Goal: Find specific page/section: Find specific page/section

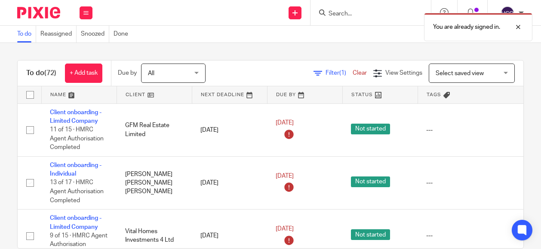
click at [334, 15] on div "You are already signed in." at bounding box center [402, 25] width 262 height 33
click at [342, 14] on div "You are already signed in." at bounding box center [402, 25] width 262 height 33
click at [518, 26] on div at bounding box center [511, 27] width 23 height 10
click at [358, 14] on input "Search" at bounding box center [366, 14] width 77 height 8
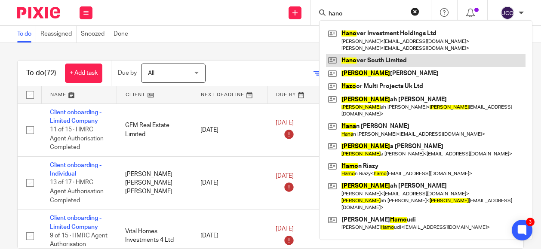
type input "hano"
click at [361, 60] on link at bounding box center [426, 60] width 200 height 13
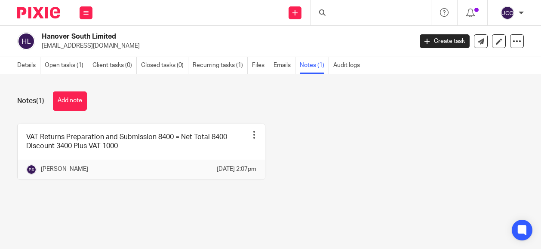
click at [212, 65] on link "Recurring tasks (1)" at bounding box center [220, 65] width 55 height 17
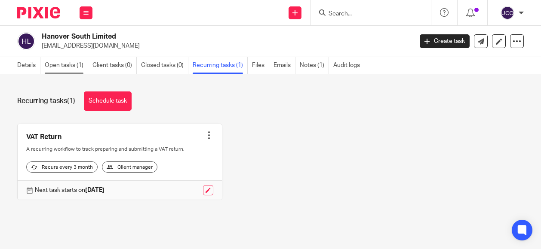
click at [64, 65] on link "Open tasks (1)" at bounding box center [66, 65] width 43 height 17
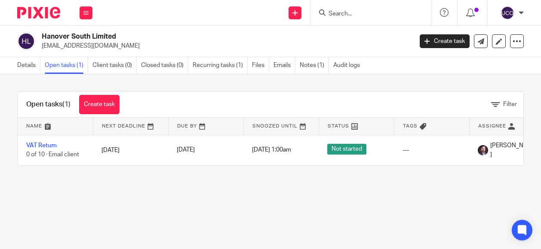
click at [18, 66] on link "Details" at bounding box center [28, 65] width 23 height 17
